Goal: Find contact information: Find contact information

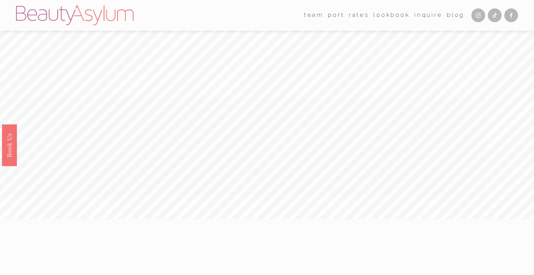
click at [429, 15] on link "Inquire" at bounding box center [428, 16] width 28 height 12
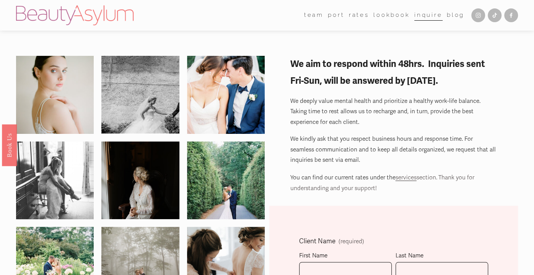
click at [479, 17] on icon "Instagram" at bounding box center [478, 15] width 6 height 6
